Goal: Information Seeking & Learning: Find specific fact

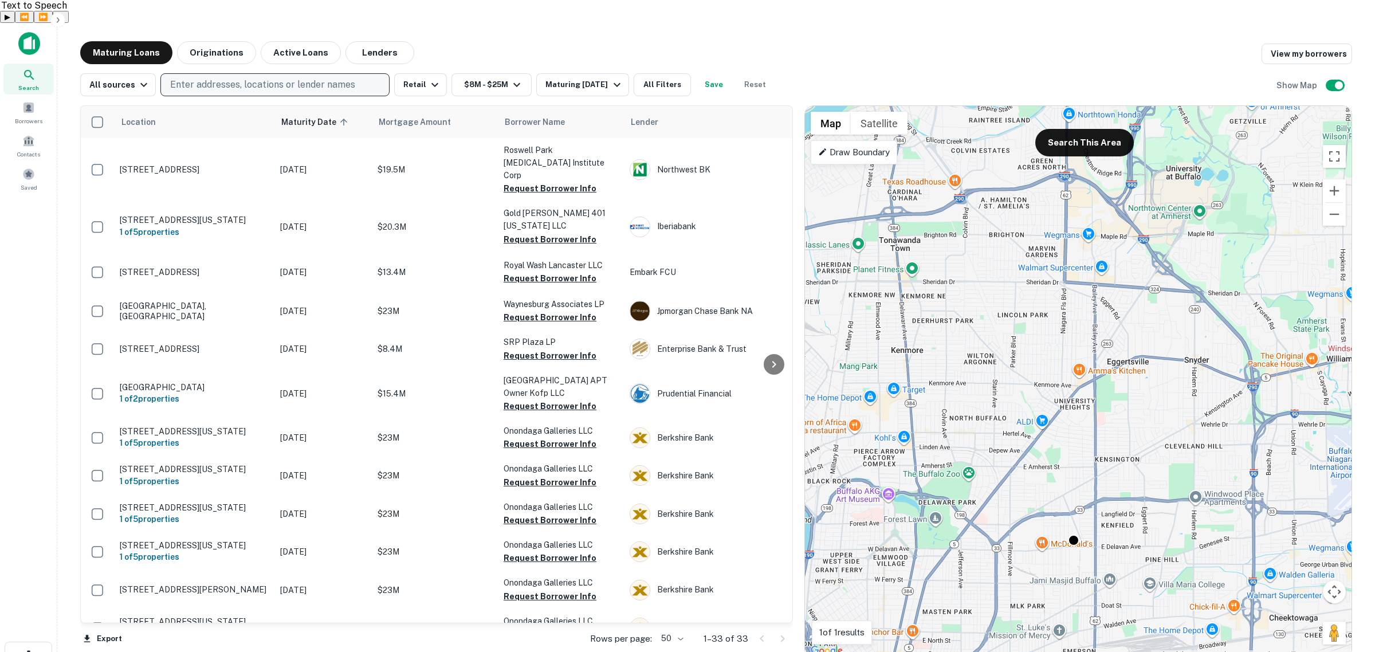
click at [295, 78] on p "Enter addresses, locations or lender names" at bounding box center [262, 85] width 185 height 14
type input "**********"
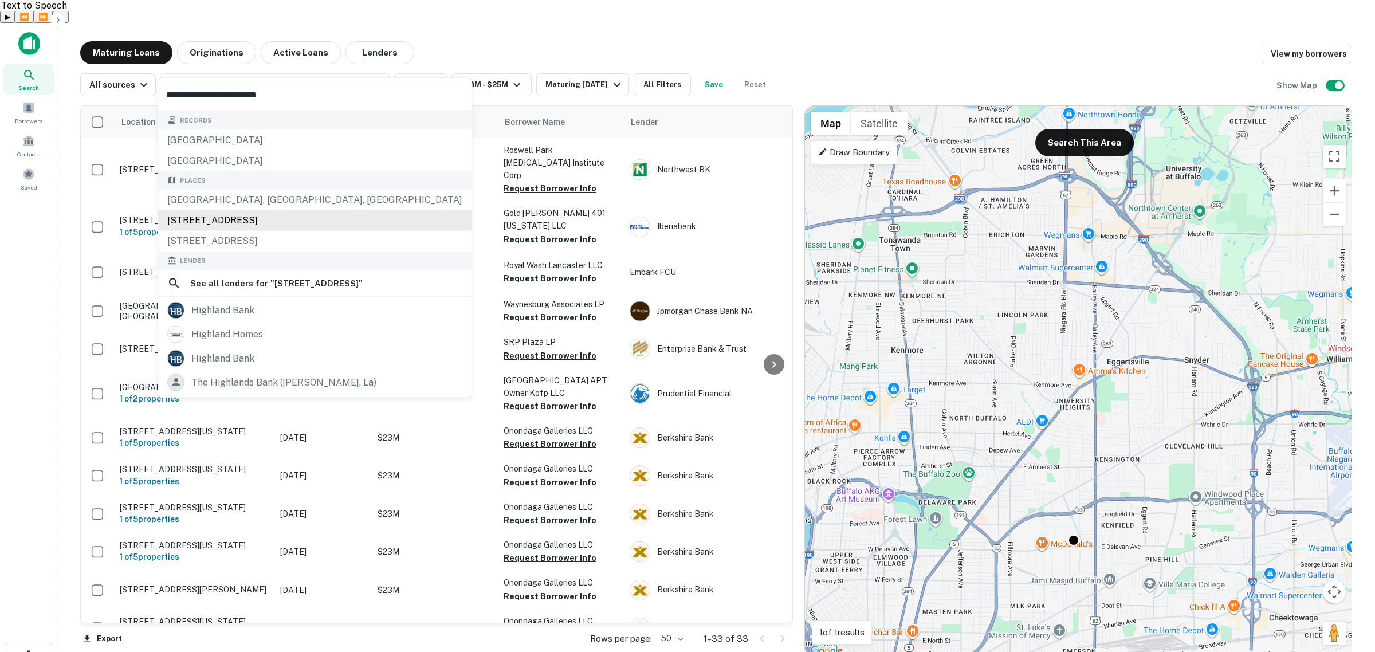
click at [318, 221] on div "[STREET_ADDRESS]" at bounding box center [314, 220] width 313 height 21
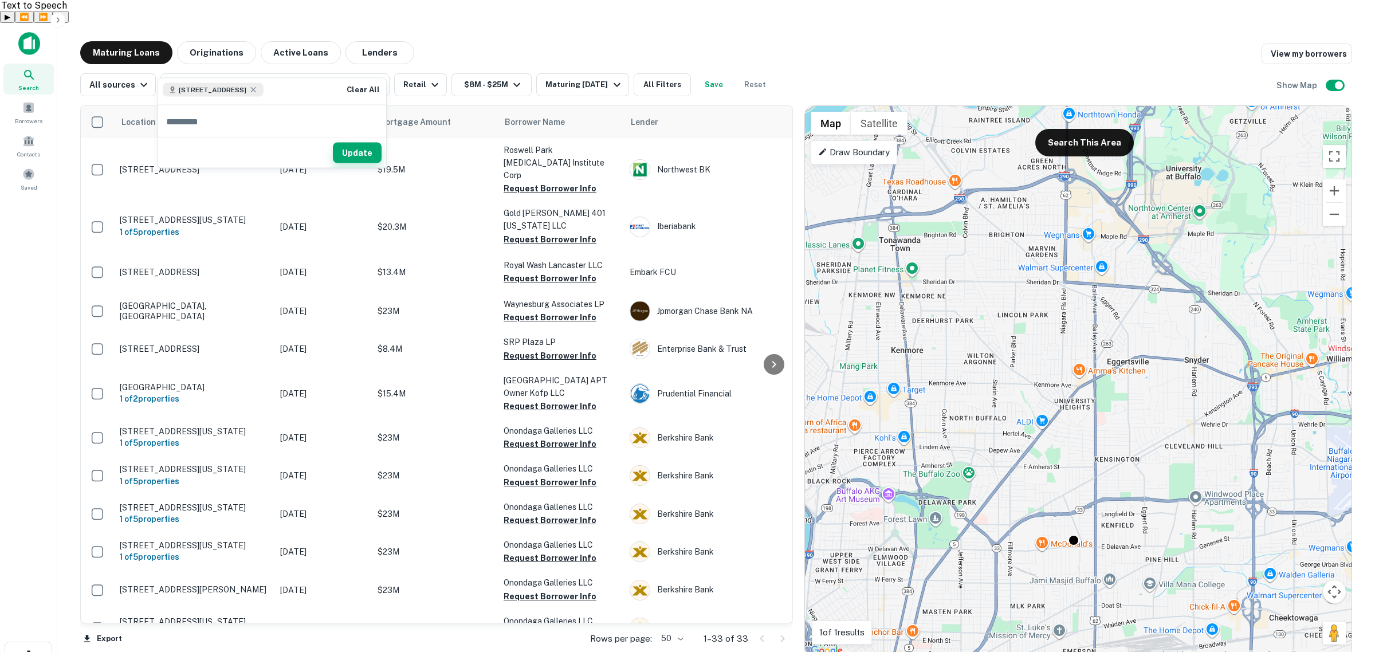
click at [359, 155] on button "Update" at bounding box center [357, 153] width 49 height 21
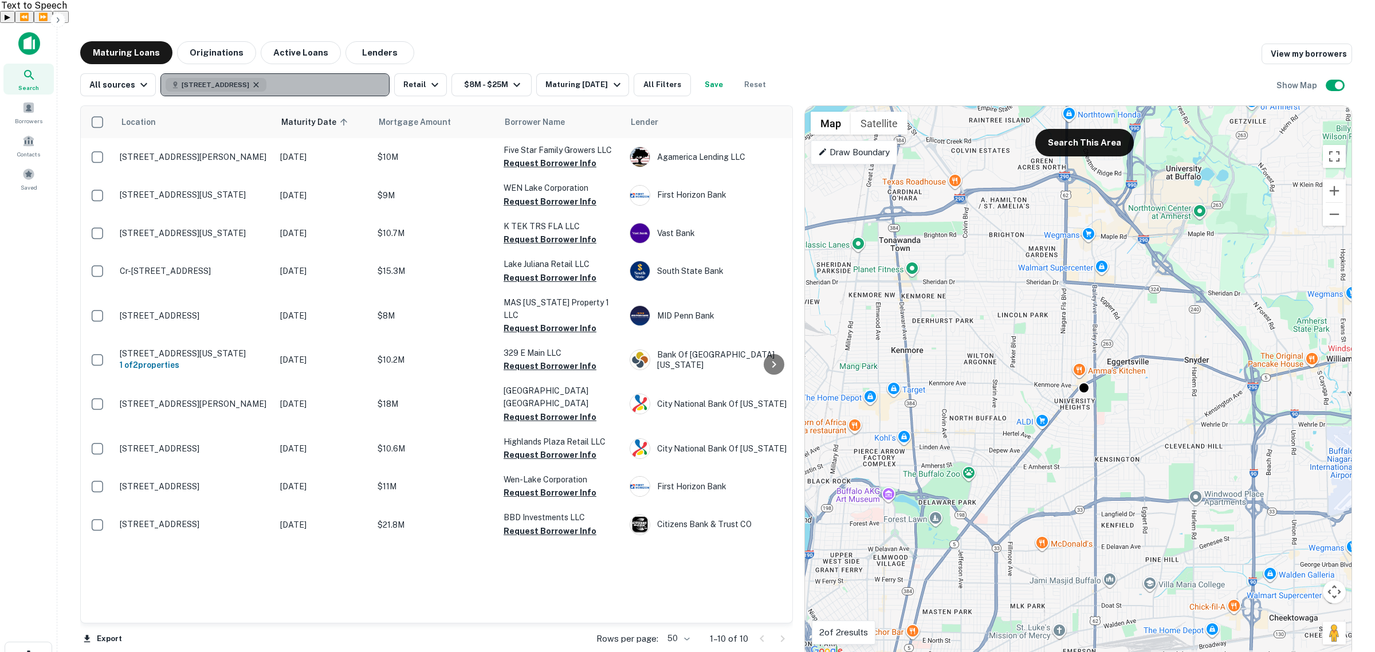
click at [261, 80] on icon "button" at bounding box center [255, 84] width 9 height 9
click at [276, 78] on p "Enter addresses, locations or lender names" at bounding box center [262, 85] width 185 height 14
click at [204, 78] on p "Enter addresses, locations or lender names" at bounding box center [262, 85] width 185 height 14
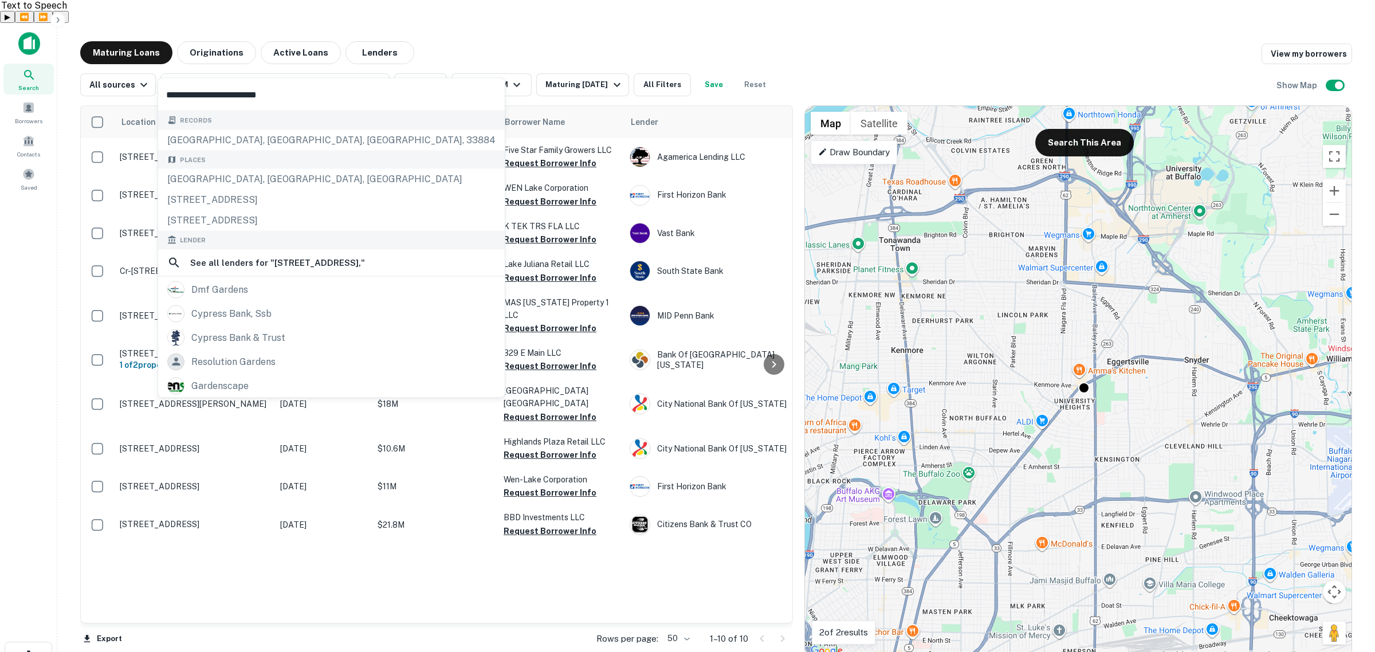
type input "**********"
click at [344, 205] on div "[STREET_ADDRESS]" at bounding box center [331, 200] width 347 height 21
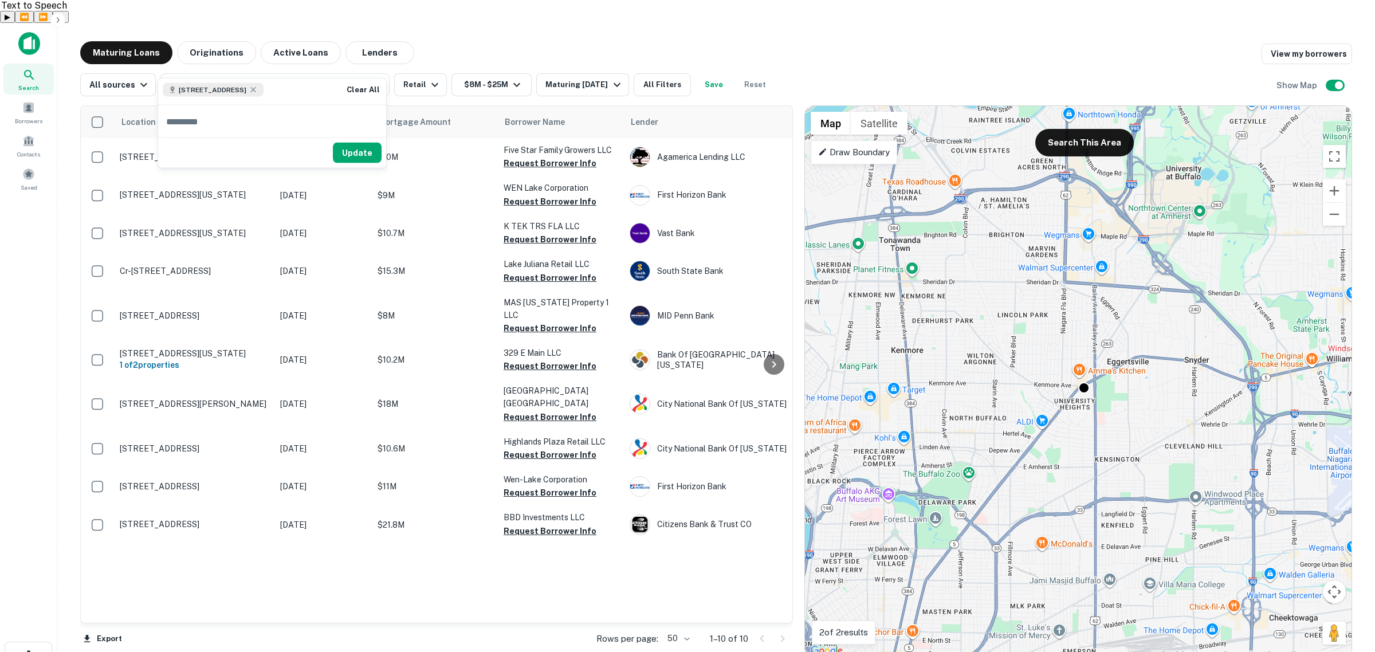
drag, startPoint x: 359, startPoint y: 156, endPoint x: 37, endPoint y: 181, distance: 322.3
click at [359, 156] on button "Update" at bounding box center [357, 153] width 49 height 21
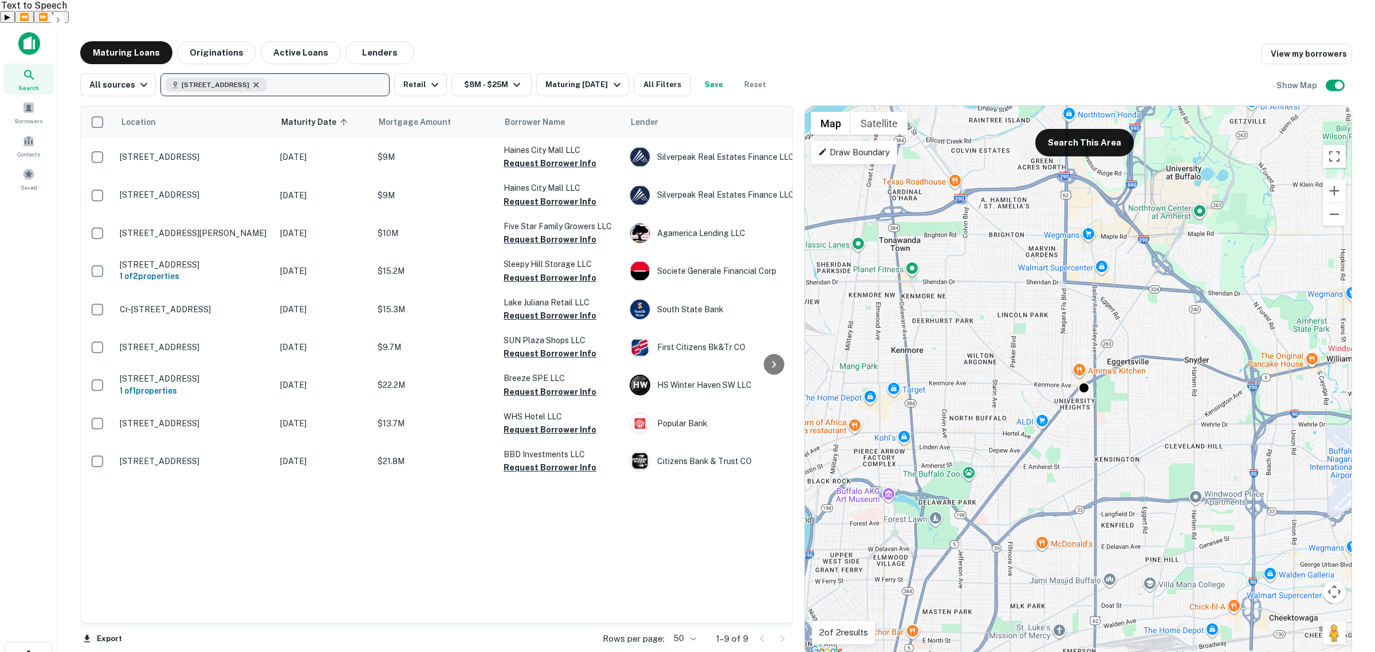
click at [261, 80] on icon "button" at bounding box center [255, 84] width 9 height 9
click at [267, 78] on p "Enter addresses, locations or lender names" at bounding box center [262, 85] width 185 height 14
click at [262, 78] on p "Enter addresses, locations or lender names" at bounding box center [262, 85] width 185 height 14
type input "**********"
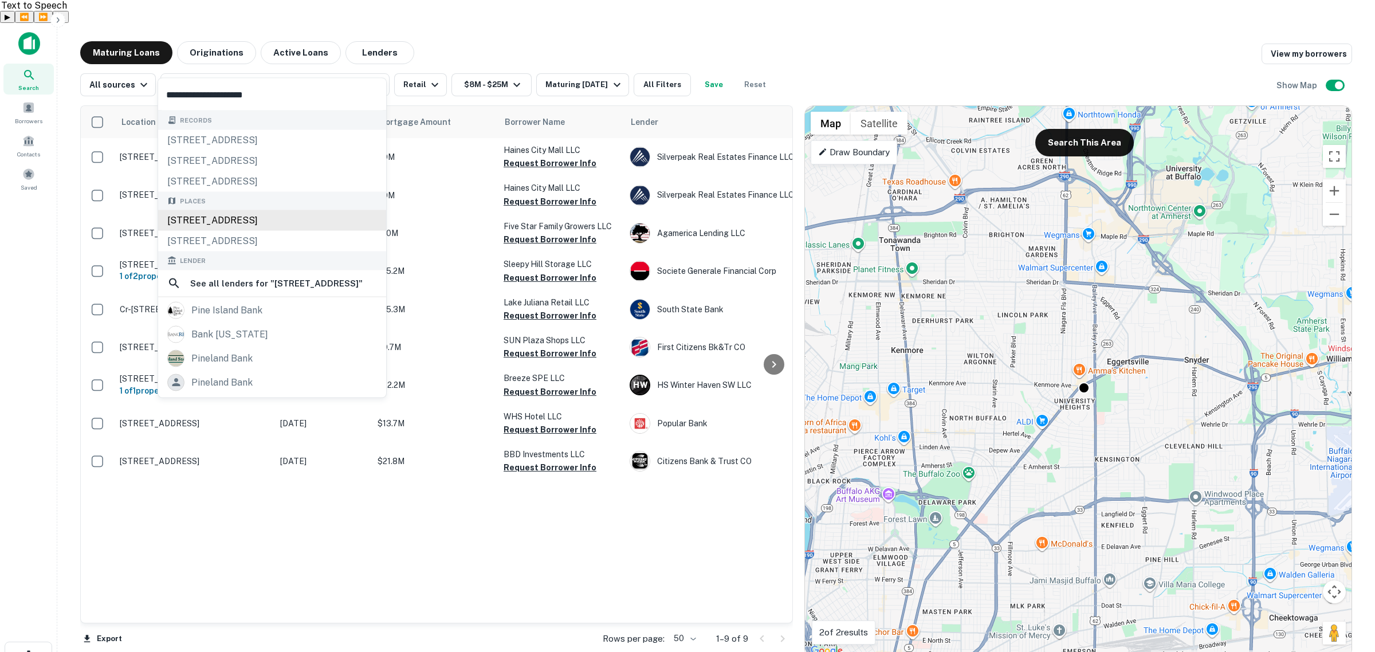
click at [302, 218] on div "[STREET_ADDRESS]" at bounding box center [272, 220] width 228 height 21
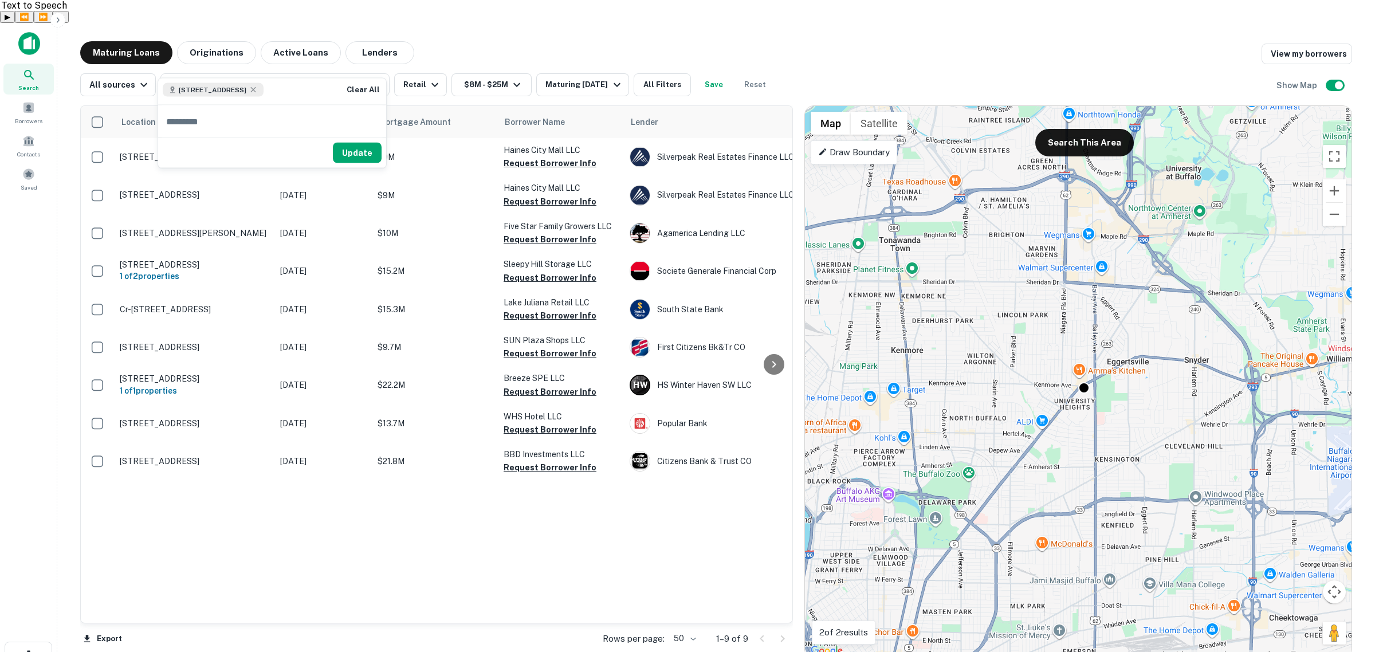
drag, startPoint x: 364, startPoint y: 156, endPoint x: 258, endPoint y: 5, distance: 184.6
click at [364, 156] on button "Update" at bounding box center [357, 153] width 49 height 21
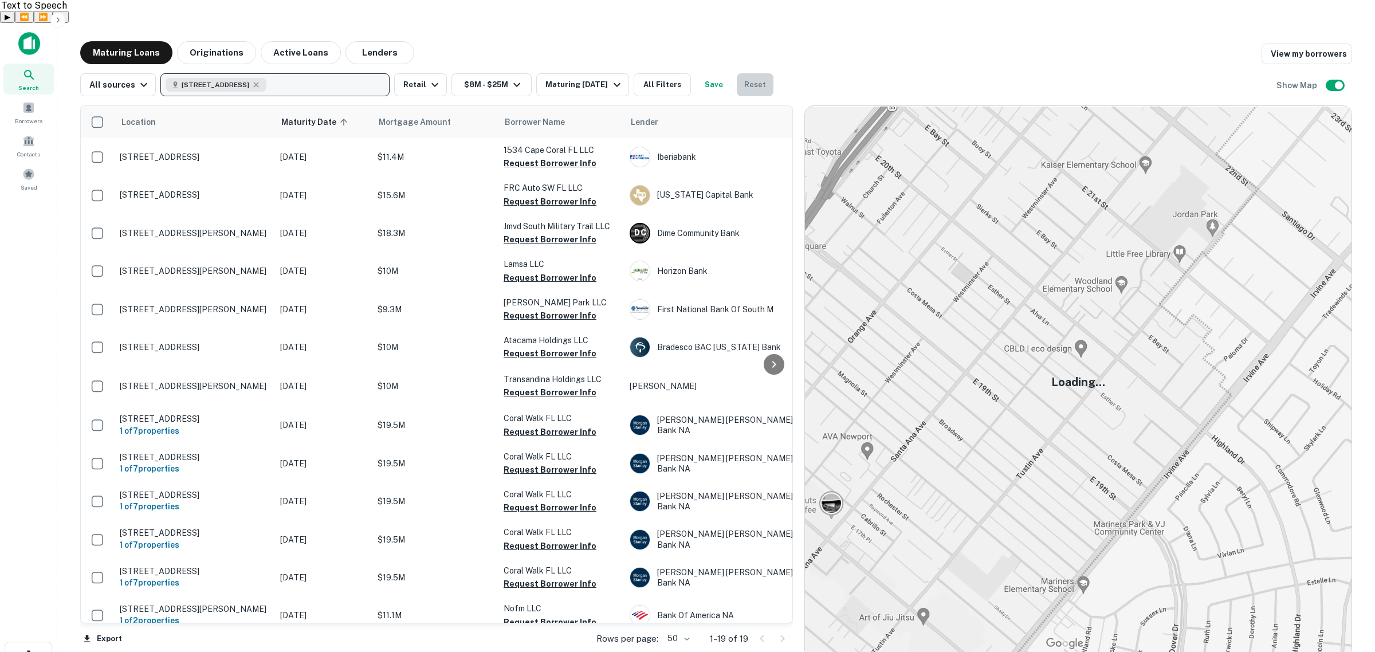
drag, startPoint x: 754, startPoint y: 59, endPoint x: 176, endPoint y: 69, distance: 578.6
click at [754, 73] on button "Reset" at bounding box center [755, 84] width 37 height 23
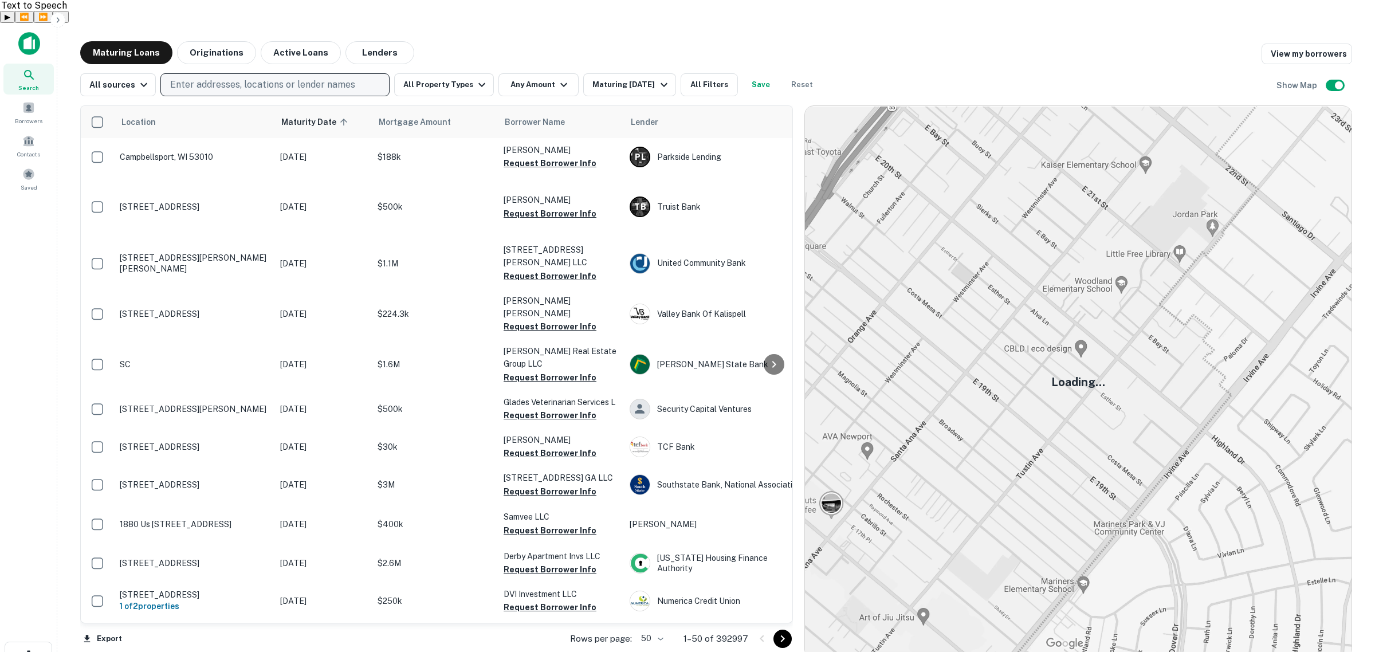
click at [316, 78] on p "Enter addresses, locations or lender names" at bounding box center [262, 85] width 185 height 14
type input "**********"
click at [363, 150] on button "Update" at bounding box center [357, 153] width 49 height 21
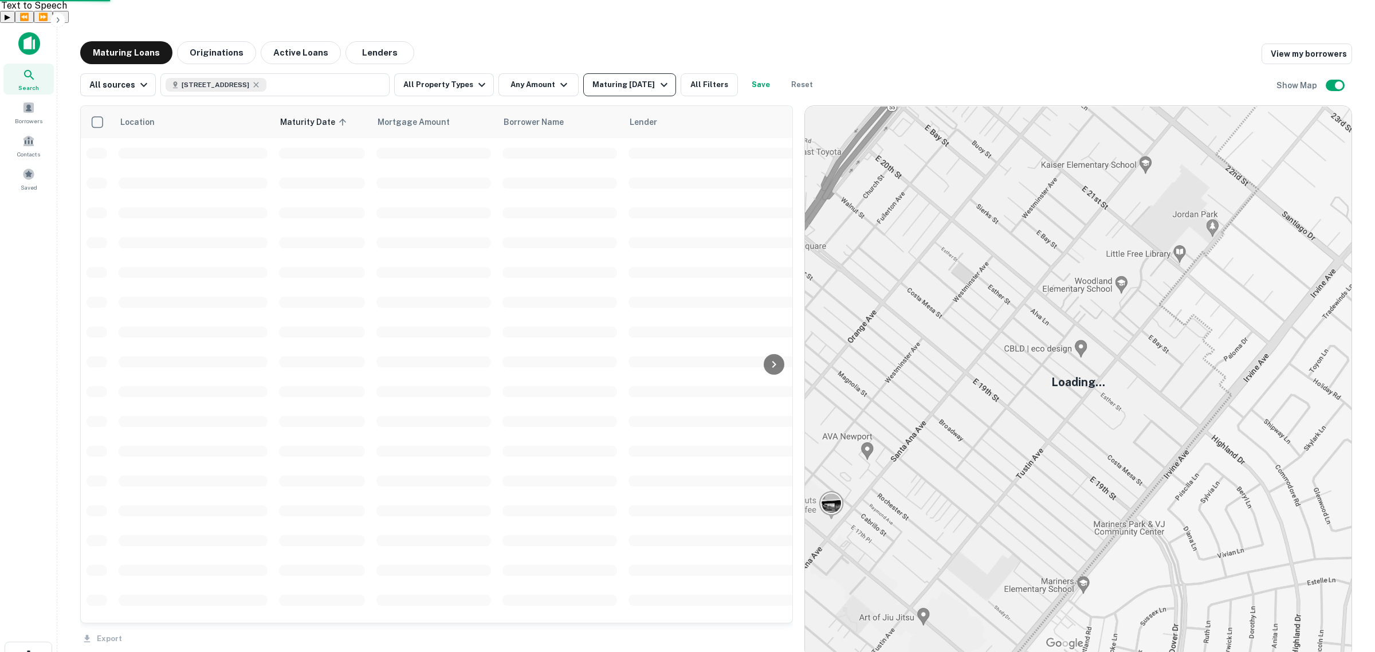
click at [640, 78] on div "Maturing [DATE]" at bounding box center [631, 85] width 78 height 14
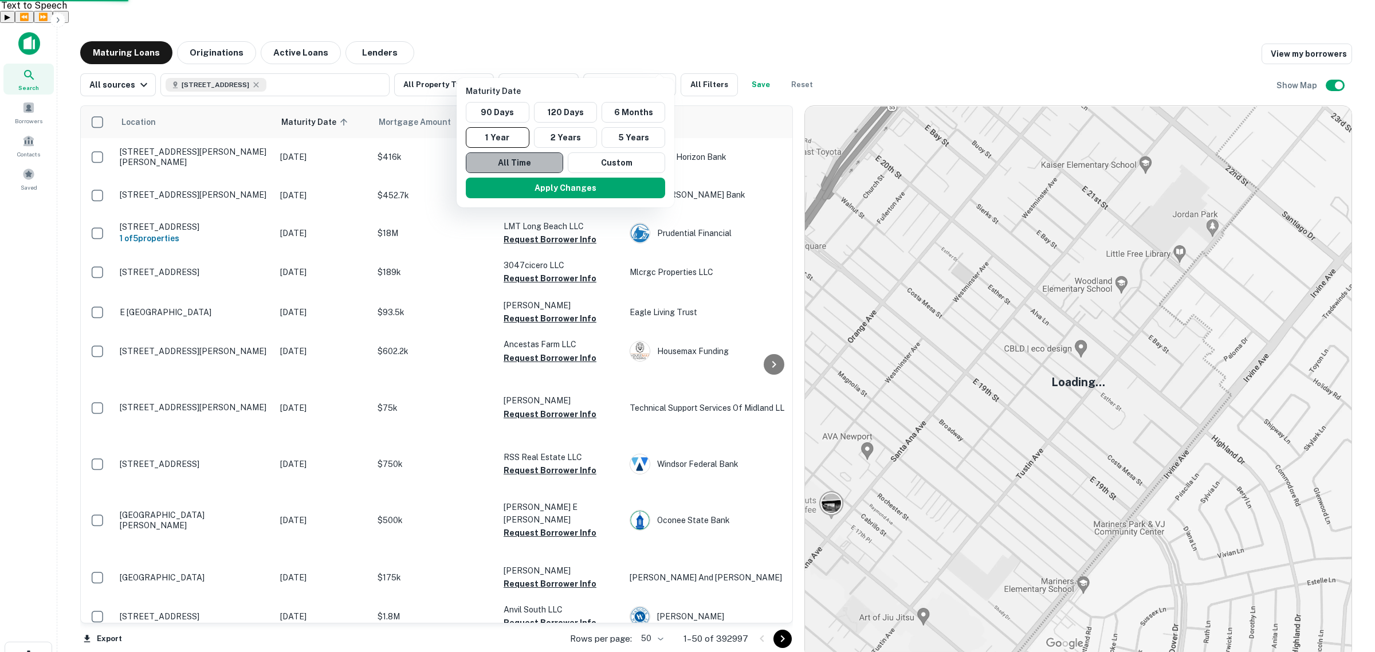
click at [494, 159] on button "All Time" at bounding box center [514, 162] width 97 height 21
click at [539, 185] on button "Apply Changes" at bounding box center [565, 188] width 199 height 21
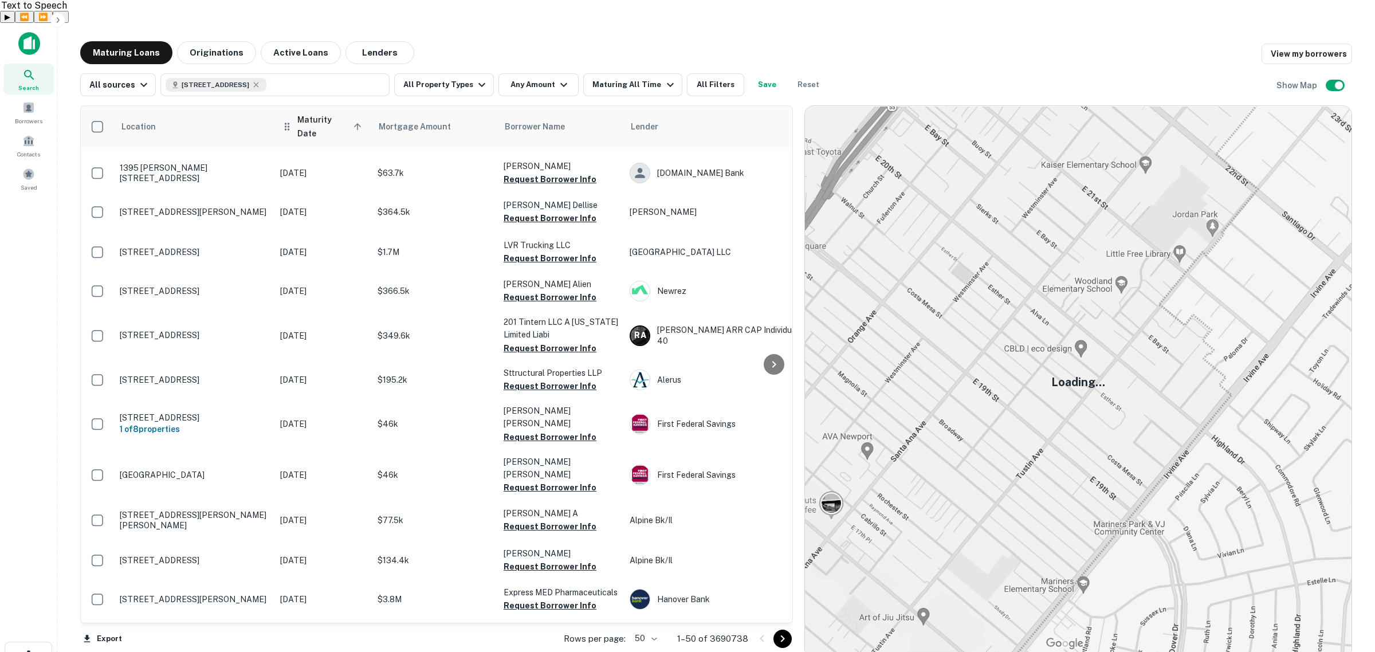
scroll to position [143, 0]
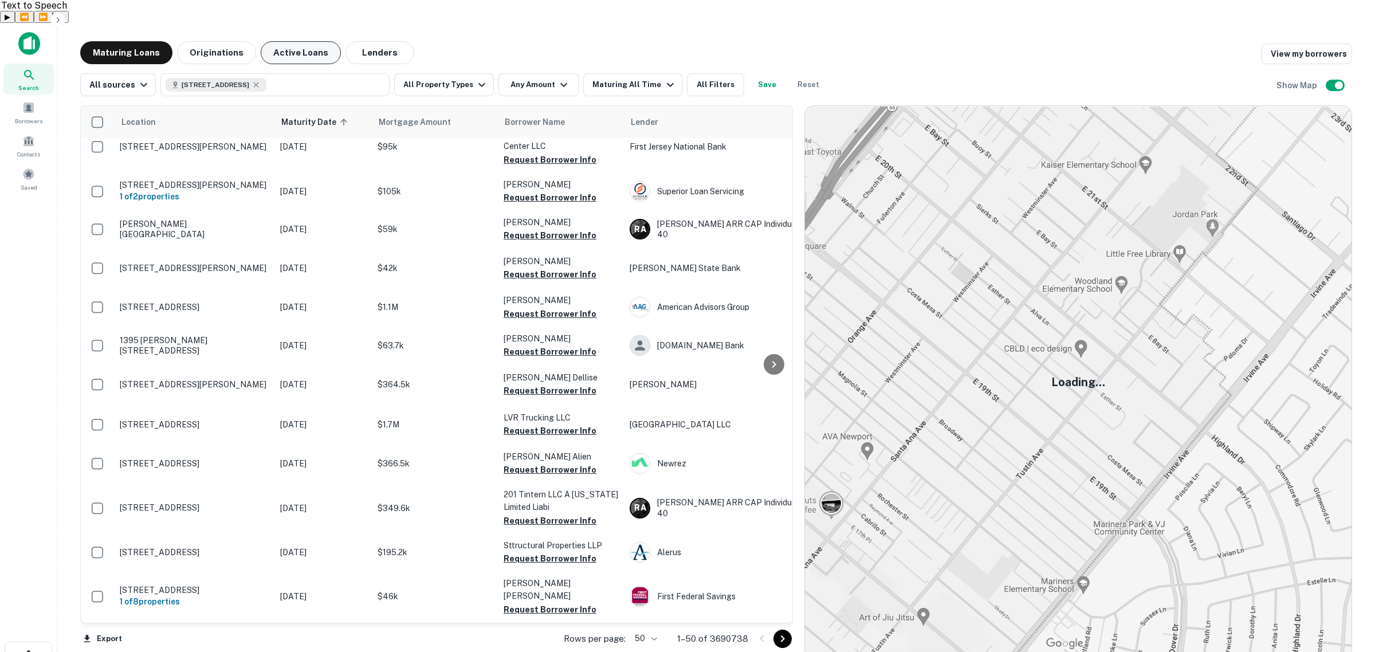
click at [308, 41] on button "Active Loans" at bounding box center [301, 52] width 80 height 23
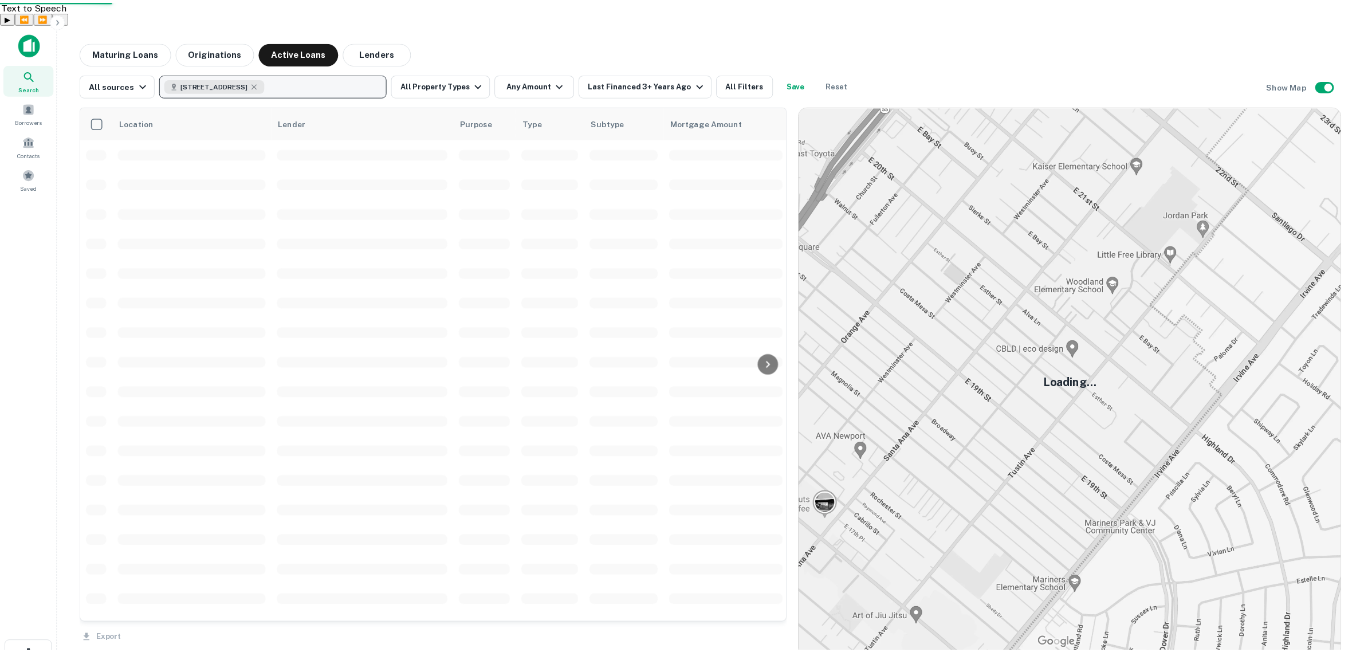
scroll to position [143, 0]
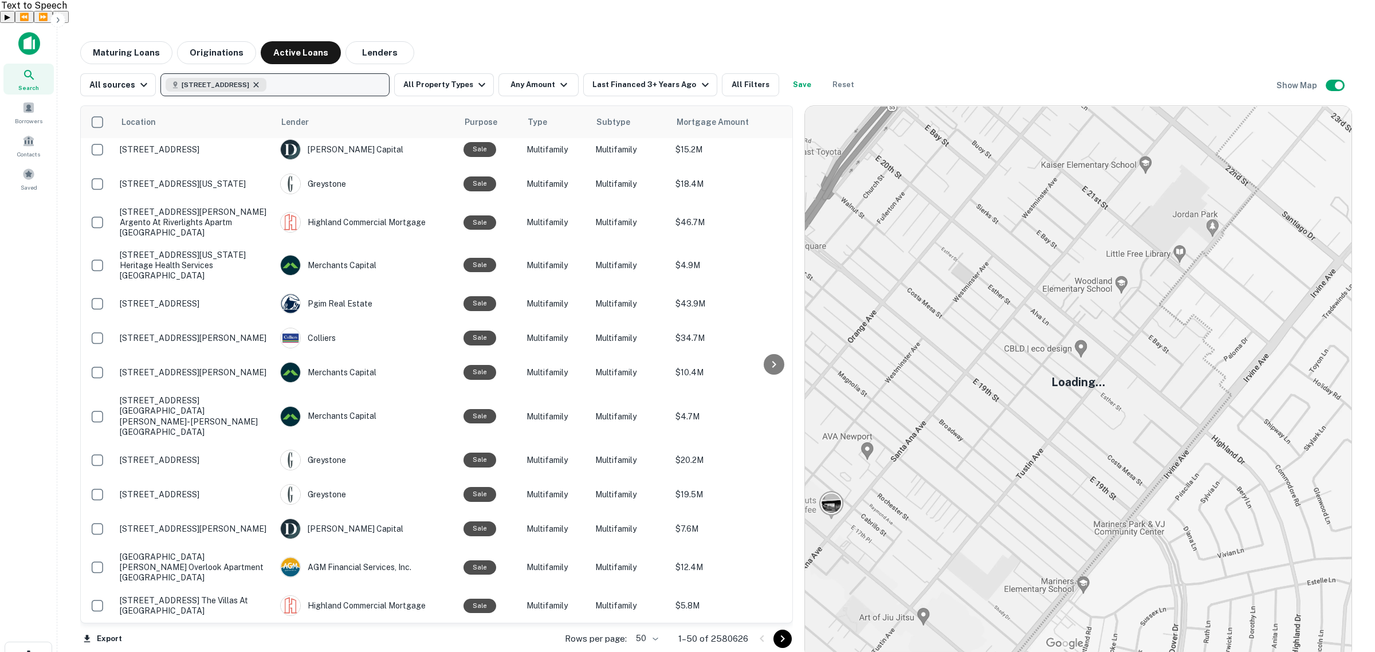
click at [261, 80] on icon "button" at bounding box center [255, 84] width 9 height 9
type input "**********"
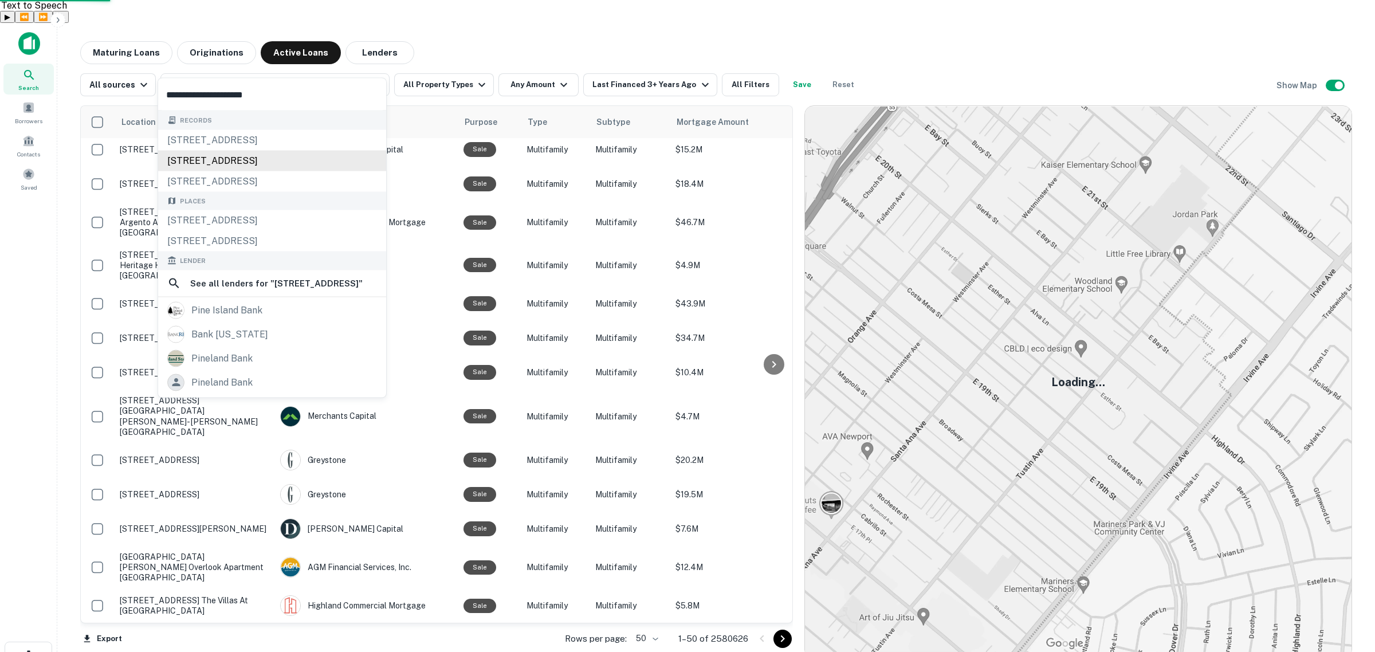
click at [304, 155] on div "[STREET_ADDRESS]" at bounding box center [272, 160] width 228 height 21
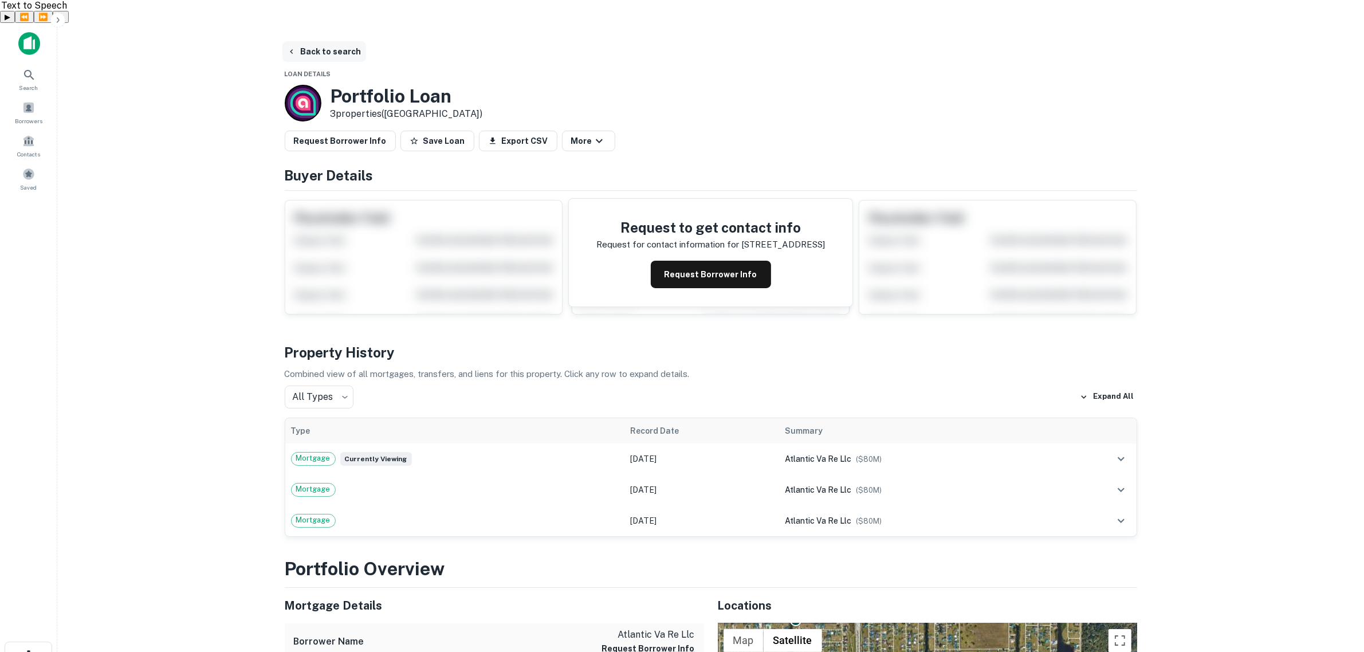
click at [314, 41] on button "Back to search" at bounding box center [324, 51] width 84 height 21
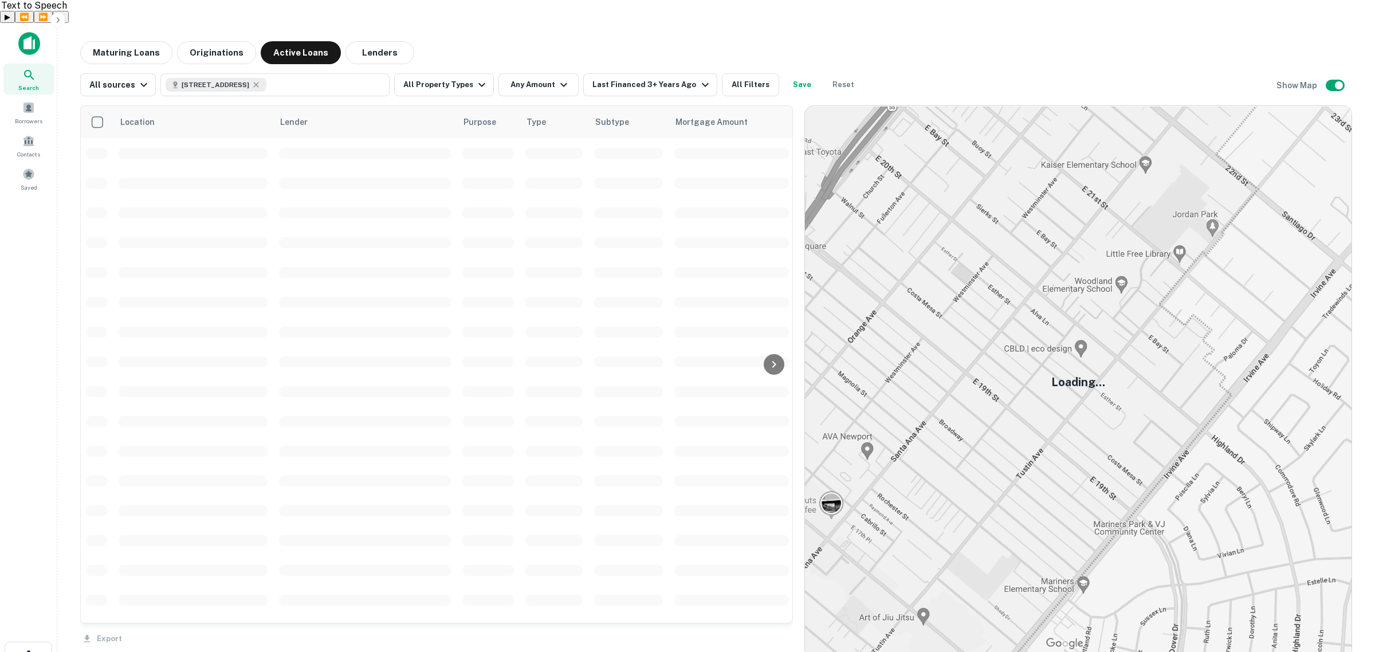
scroll to position [143, 0]
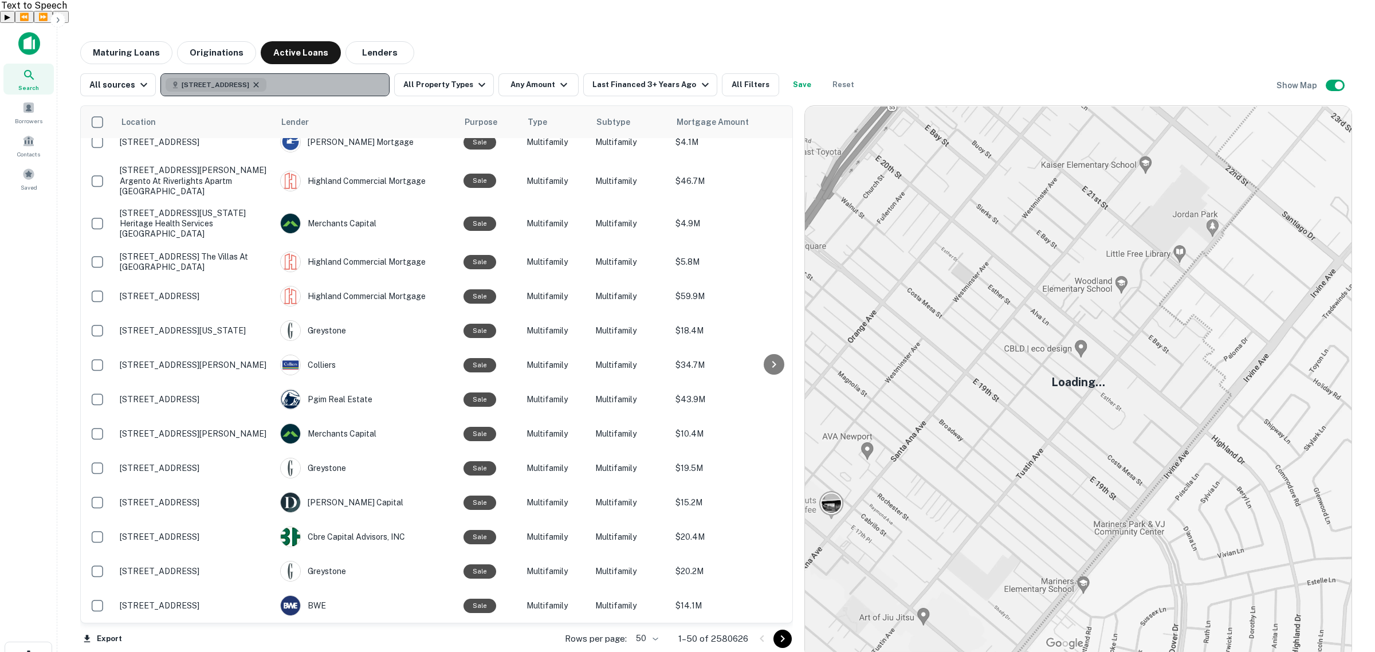
click at [261, 80] on icon "button" at bounding box center [255, 84] width 9 height 9
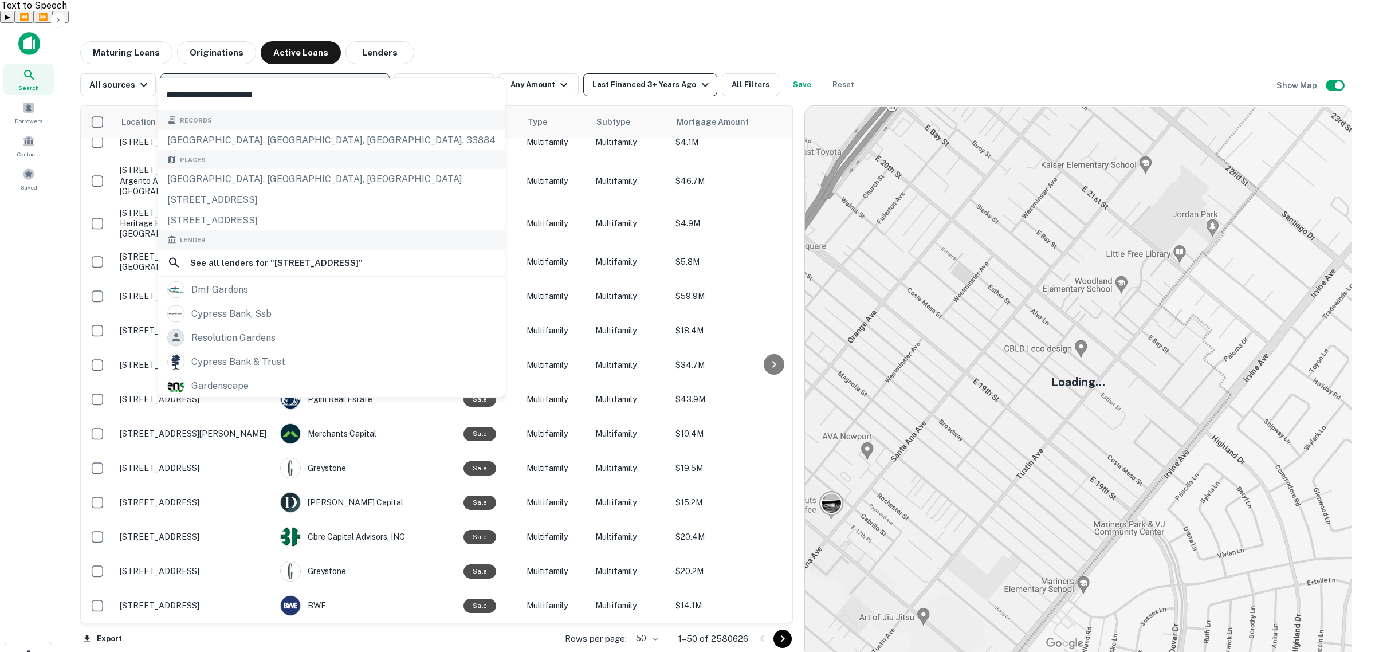
type input "**********"
click at [698, 78] on icon "button" at bounding box center [705, 85] width 14 height 14
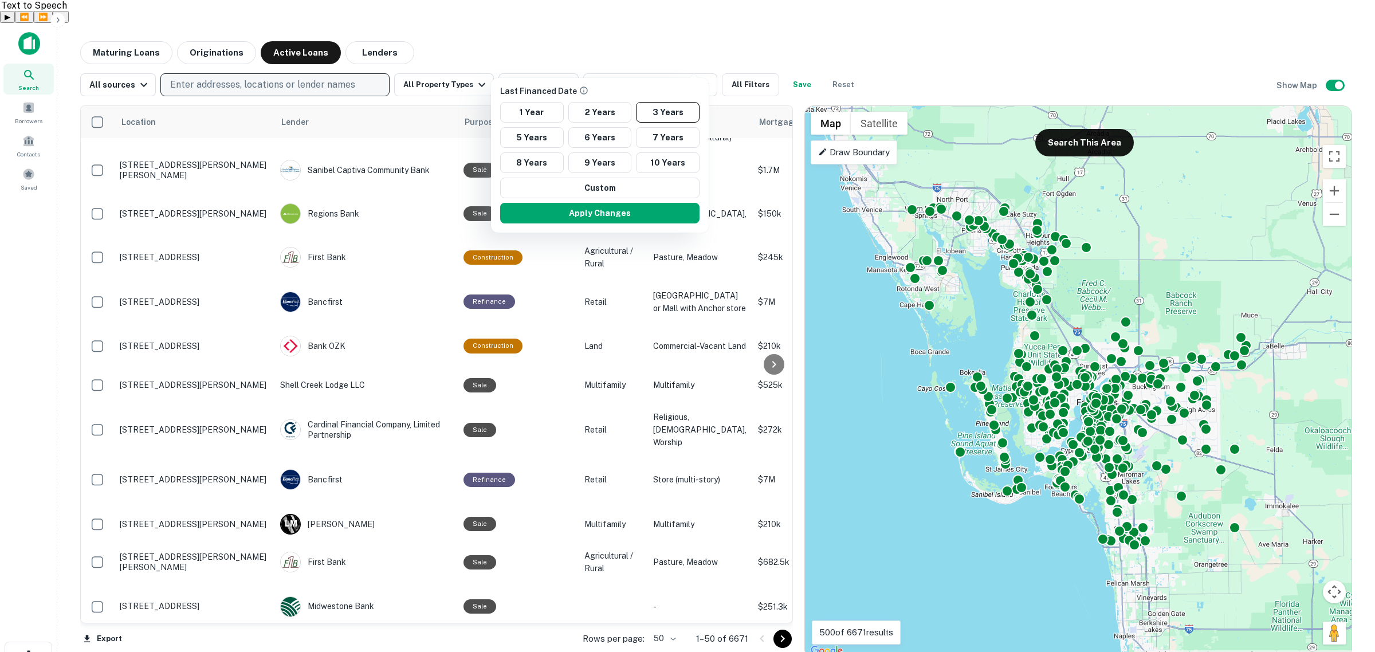
click at [674, 15] on div at bounding box center [687, 326] width 1375 height 652
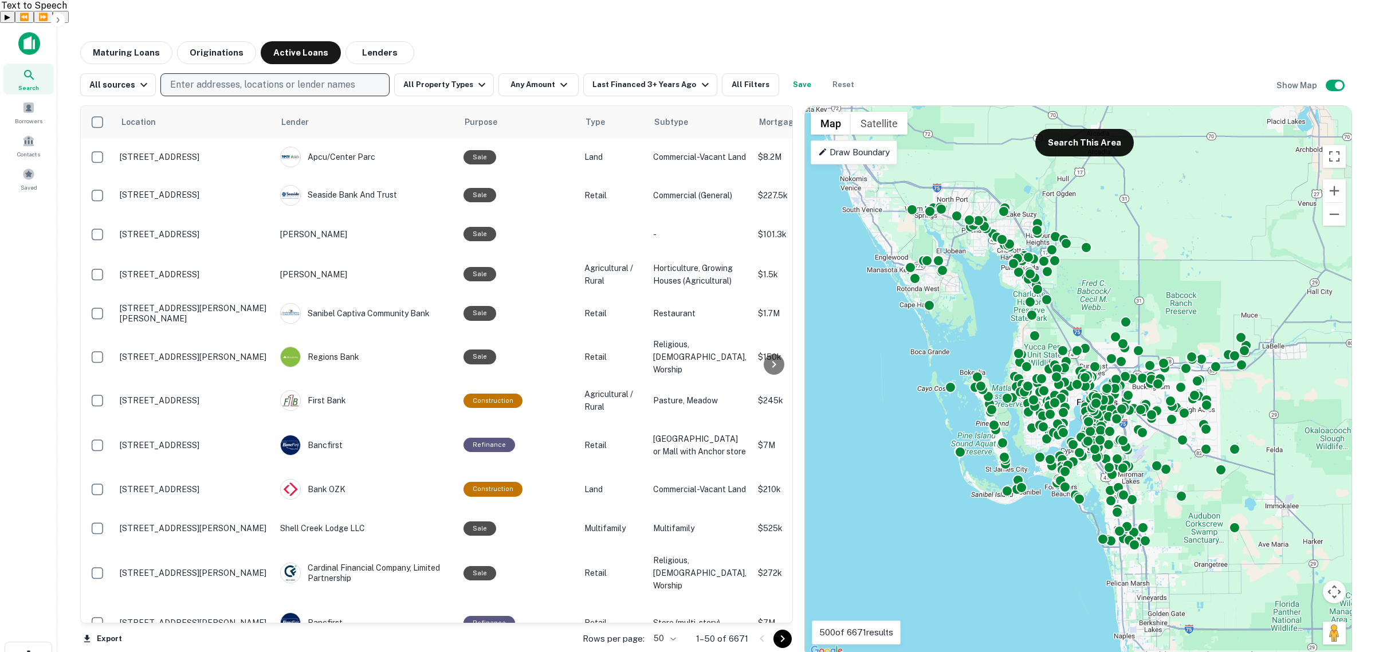
click at [238, 78] on p "Enter addresses, locations or lender names" at bounding box center [262, 85] width 185 height 14
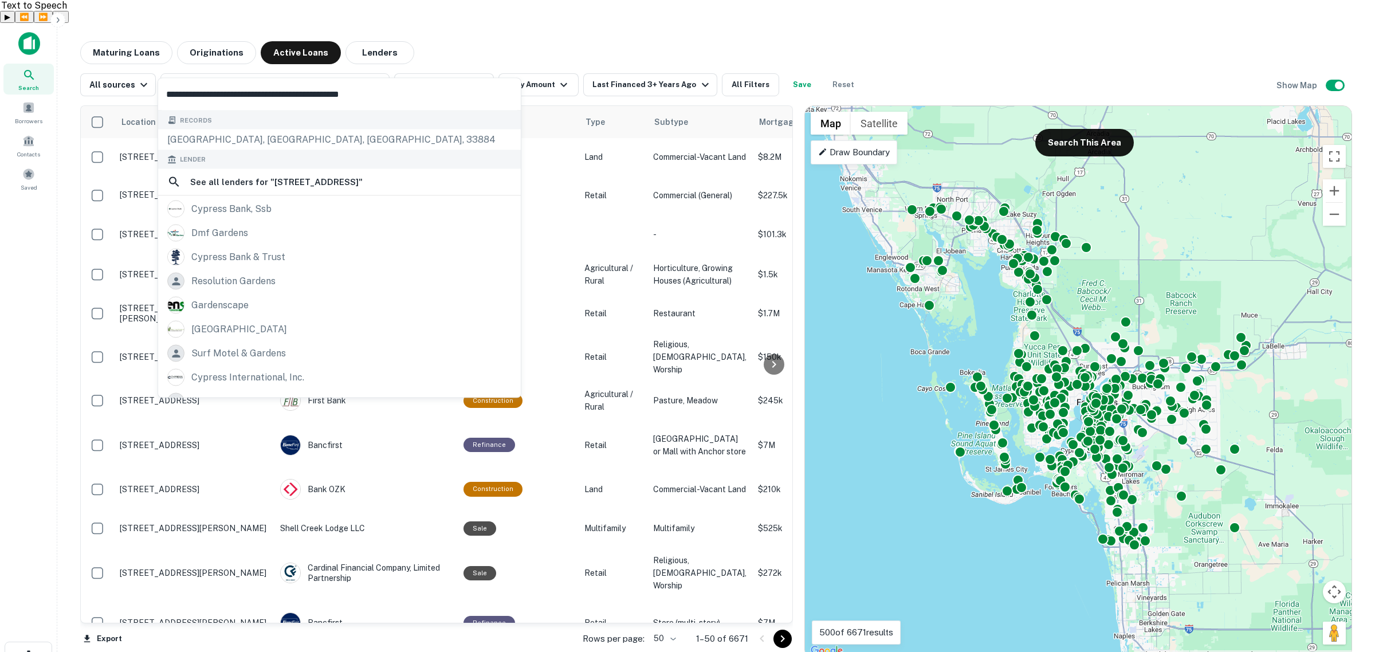
type input "**********"
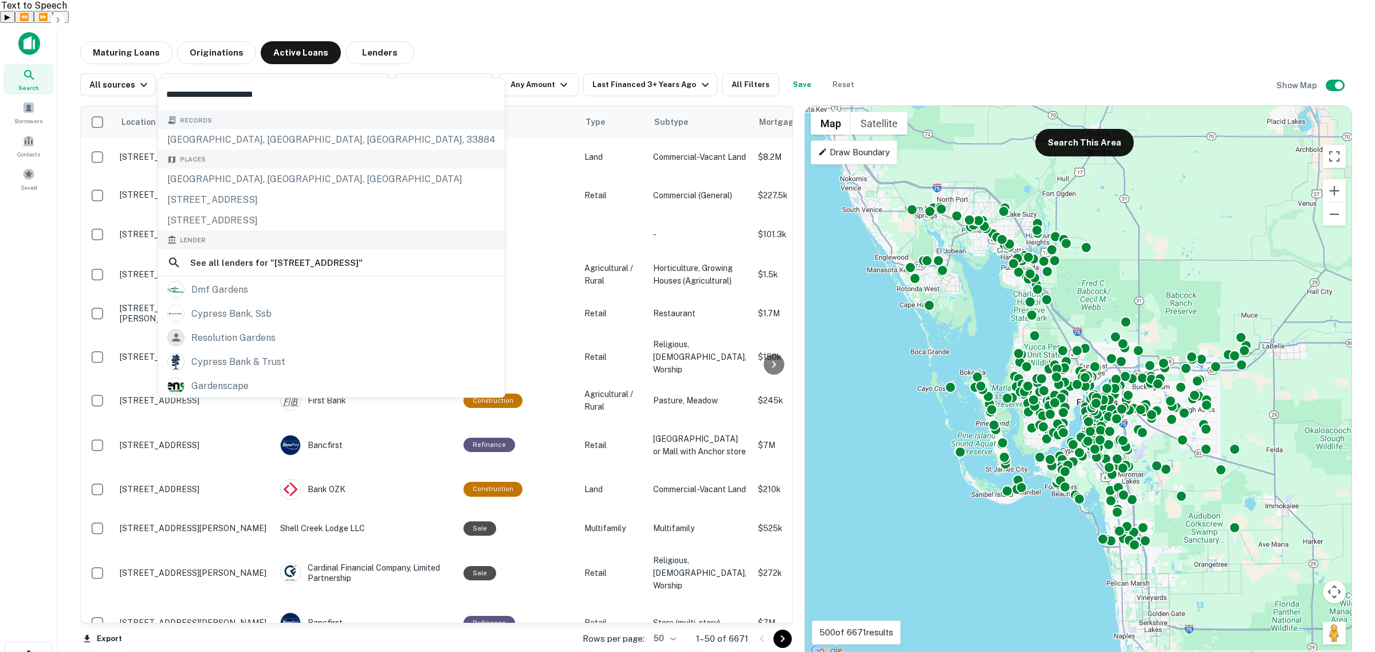
click at [52, 259] on div "Search Borrowers Contacts Saved" at bounding box center [28, 331] width 57 height 616
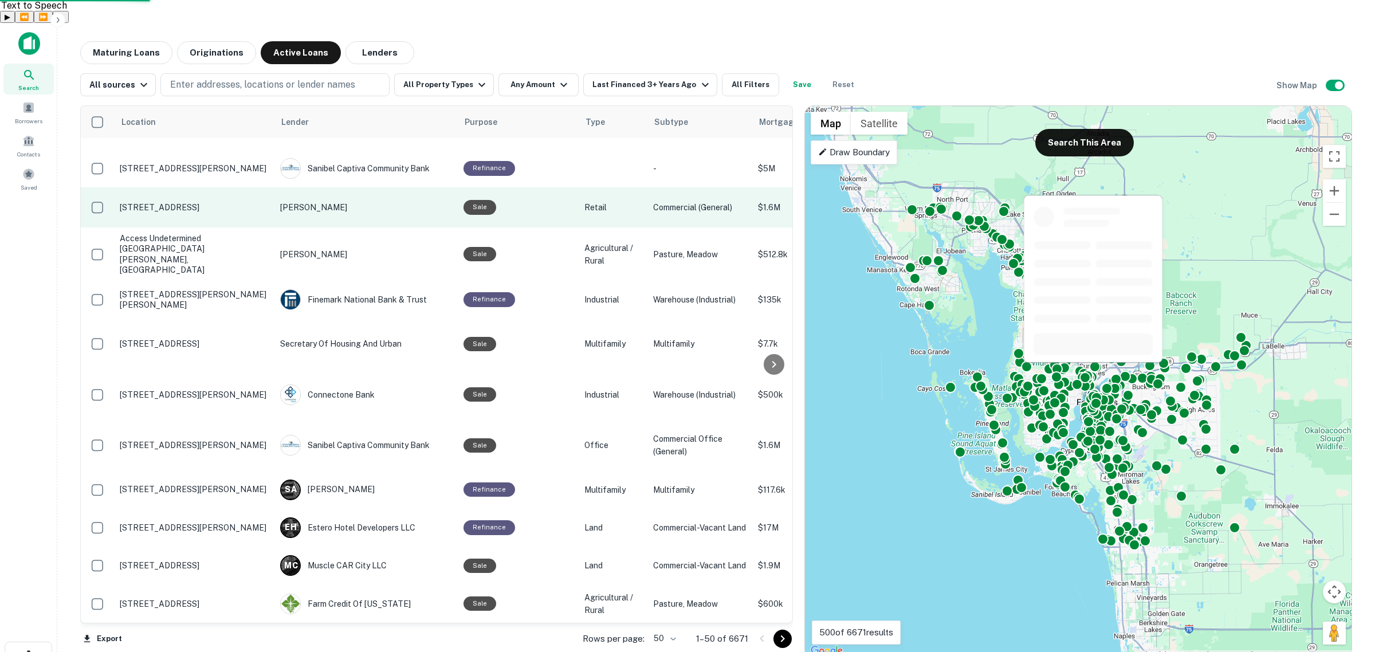
scroll to position [788, 0]
